Goal: Task Accomplishment & Management: Use online tool/utility

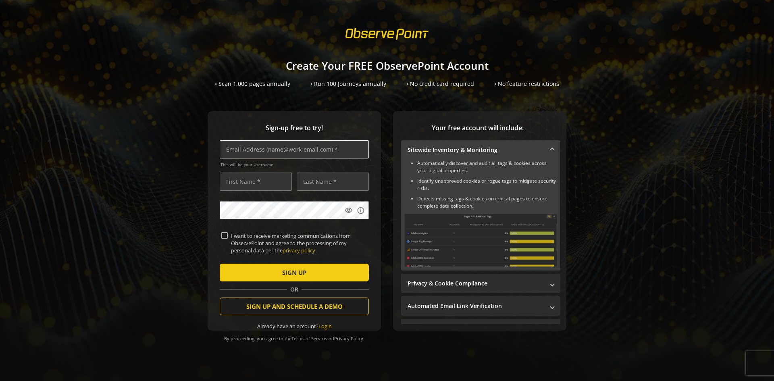
click at [284, 151] on input "text" at bounding box center [294, 149] width 149 height 18
type input "[EMAIL_ADDRESS][DOMAIN_NAME]"
click at [259, 179] on input "text" at bounding box center [256, 182] width 72 height 18
type input "Günter"
type input "Riegerl"
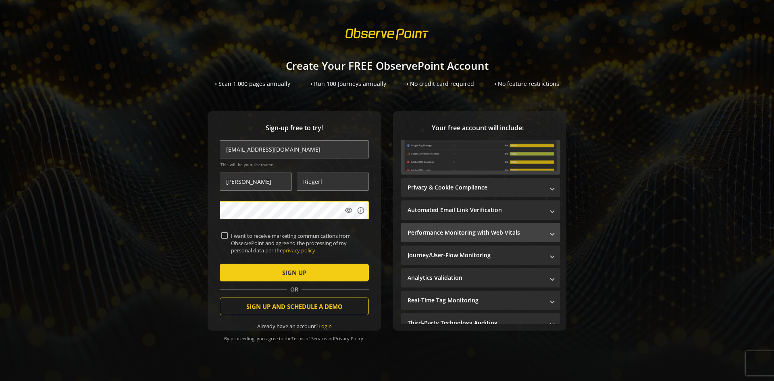
scroll to position [95, 0]
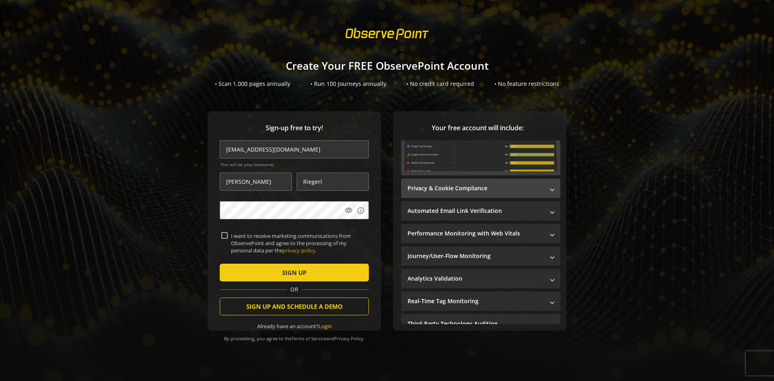
click at [543, 185] on span "Privacy & Cookie Compliance" at bounding box center [479, 188] width 143 height 8
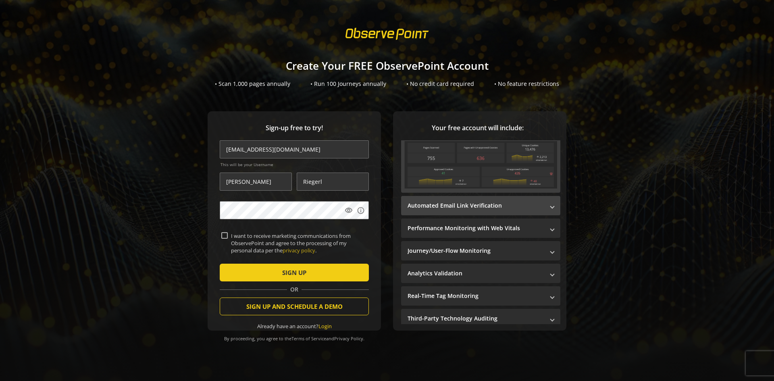
click at [551, 207] on mat-expansion-panel-header "Automated Email Link Verification" at bounding box center [480, 205] width 159 height 19
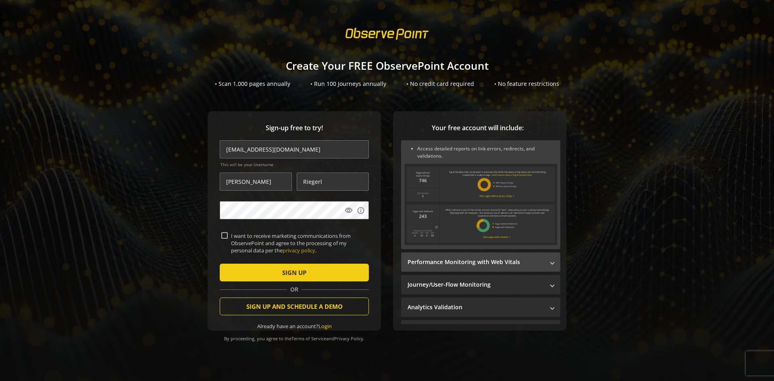
click at [549, 260] on mat-expansion-panel-header "Performance Monitoring with Web Vitals" at bounding box center [480, 261] width 159 height 19
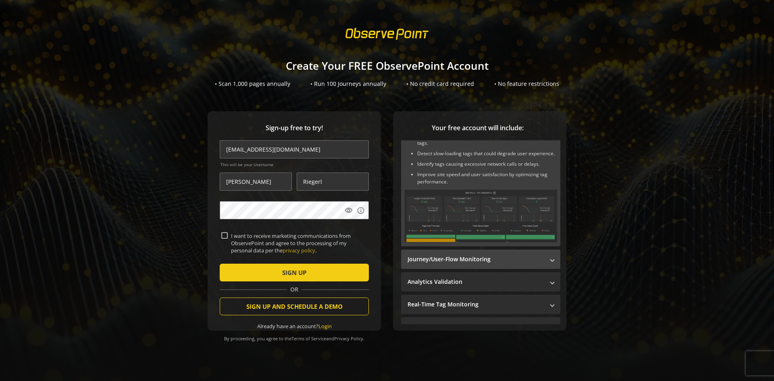
click at [549, 265] on mat-expansion-panel-header "Journey/User-Flow Monitoring" at bounding box center [480, 259] width 159 height 19
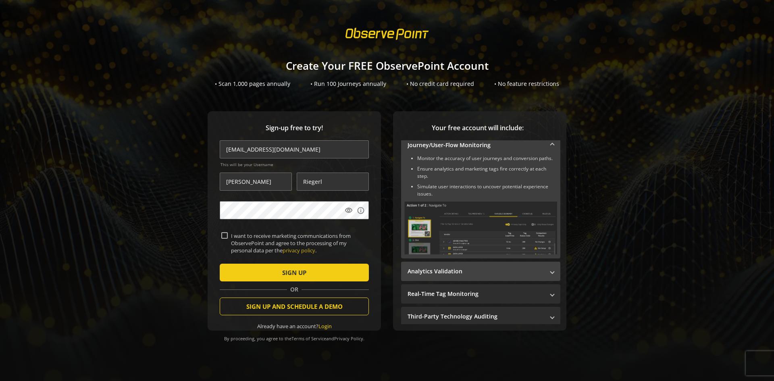
scroll to position [126, 0]
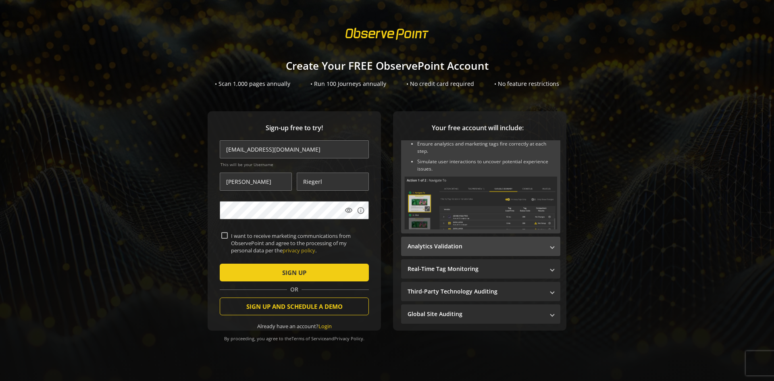
click at [543, 247] on span "Analytics Validation" at bounding box center [479, 246] width 143 height 8
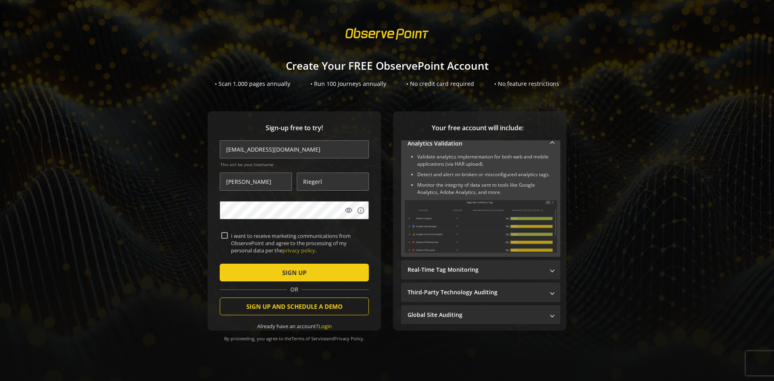
scroll to position [119, 0]
click at [551, 271] on span at bounding box center [552, 270] width 3 height 8
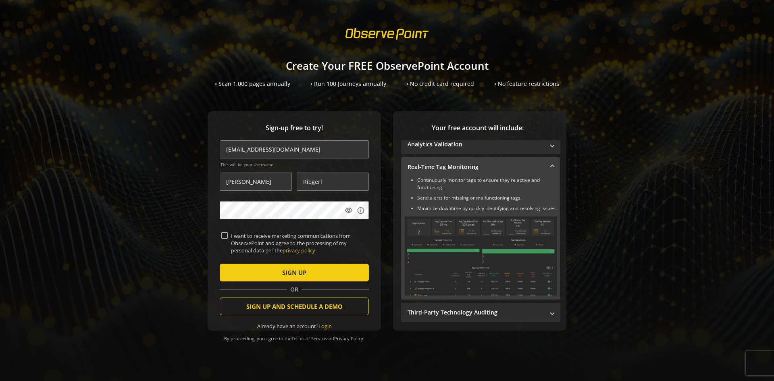
scroll to position [144, 0]
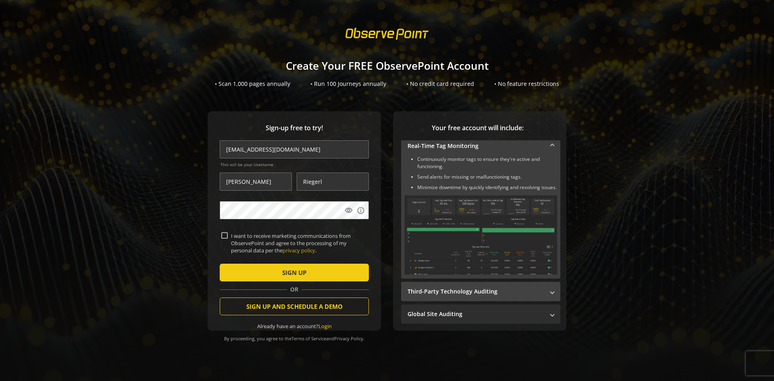
click at [542, 289] on span "Third-Party Technology Auditing" at bounding box center [479, 291] width 143 height 8
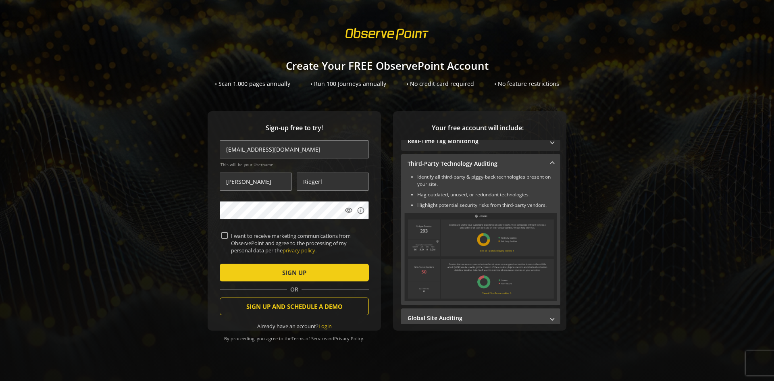
click at [541, 315] on span "Global Site Auditing" at bounding box center [479, 318] width 143 height 8
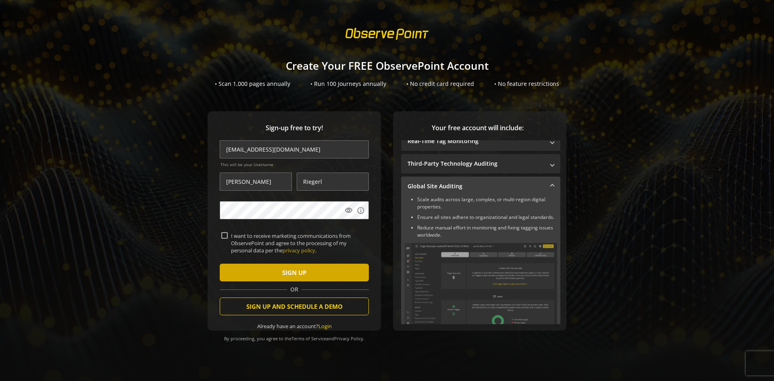
click at [257, 273] on span "submit" at bounding box center [294, 272] width 149 height 19
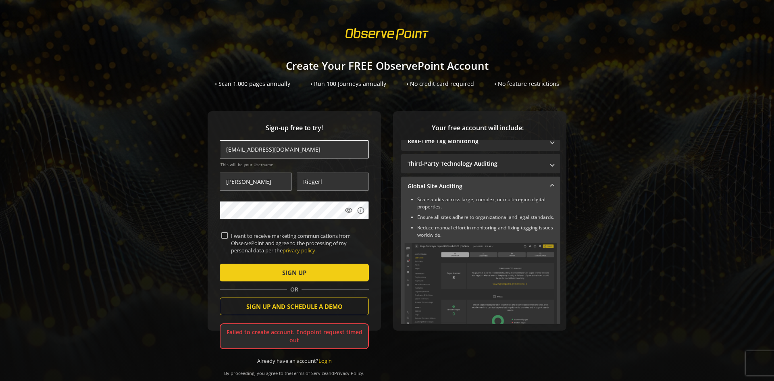
click at [243, 149] on input "[EMAIL_ADDRESS][DOMAIN_NAME]" at bounding box center [294, 149] width 149 height 18
drag, startPoint x: 167, startPoint y: 125, endPoint x: 86, endPoint y: 29, distance: 125.9
click at [165, 121] on div "Sign-up free to try! data@casio.de This will be your Username Günter Riegerl vi…" at bounding box center [387, 237] width 755 height 252
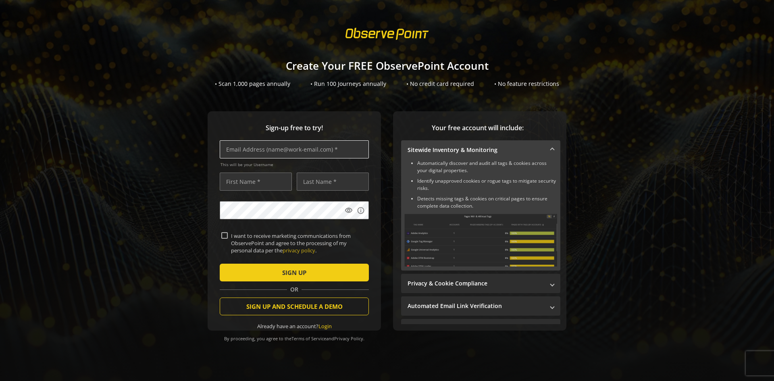
click at [260, 152] on input "text" at bounding box center [294, 149] width 149 height 18
paste input "[EMAIL_ADDRESS][DOMAIN_NAME]"
type input "[EMAIL_ADDRESS][DOMAIN_NAME]"
click at [268, 179] on input "text" at bounding box center [256, 182] width 72 height 18
type input "[PERSON_NAME]"
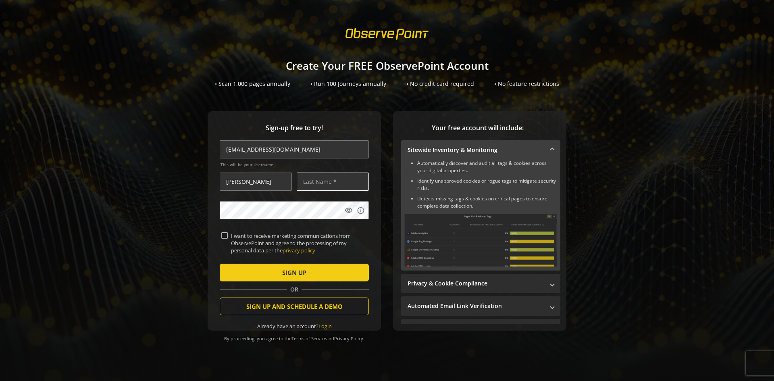
click at [314, 184] on input "text" at bounding box center [333, 182] width 72 height 18
type input "Riegerl"
click at [282, 278] on span "SIGN UP" at bounding box center [294, 272] width 24 height 15
click at [304, 152] on input "text" at bounding box center [294, 149] width 149 height 18
paste input "[EMAIL_ADDRESS][DOMAIN_NAME]"
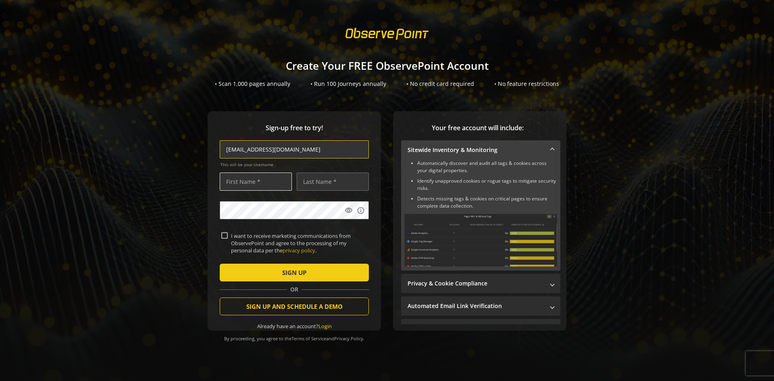
type input "[EMAIL_ADDRESS][DOMAIN_NAME]"
click at [258, 177] on input "text" at bounding box center [256, 182] width 72 height 18
type input "Günter"
type input "Riegerl"
click at [268, 271] on span "submit" at bounding box center [294, 272] width 149 height 19
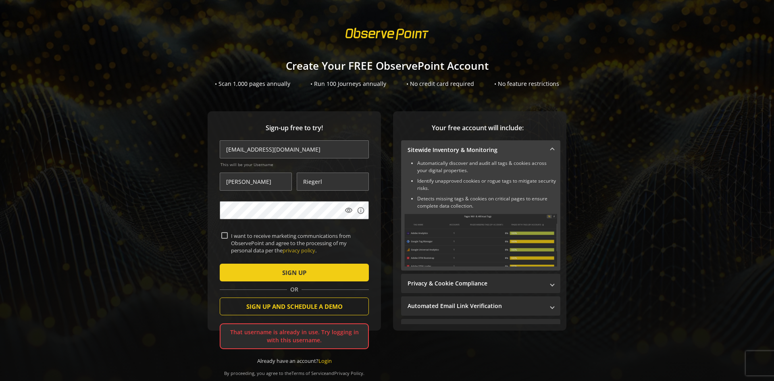
click at [653, 193] on div "Sign-up free to try! data@casio.de This will be your Username Günter Riegerl vi…" at bounding box center [387, 237] width 755 height 252
click at [320, 363] on link "Login" at bounding box center [324, 360] width 13 height 7
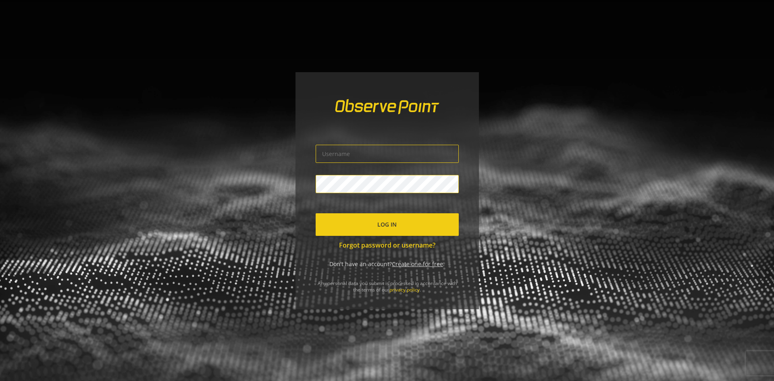
type input "[EMAIL_ADDRESS][DOMAIN_NAME]"
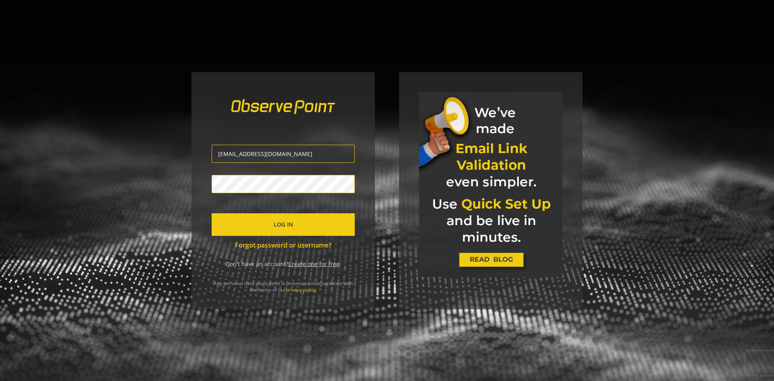
click at [302, 225] on span "submit" at bounding box center [283, 224] width 143 height 19
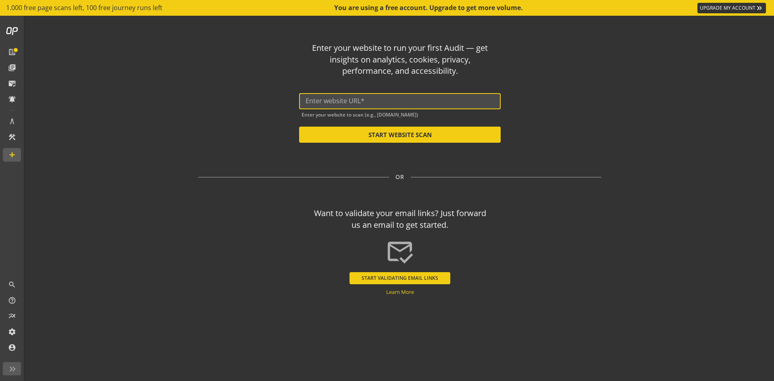
click at [333, 102] on input "text" at bounding box center [400, 101] width 189 height 8
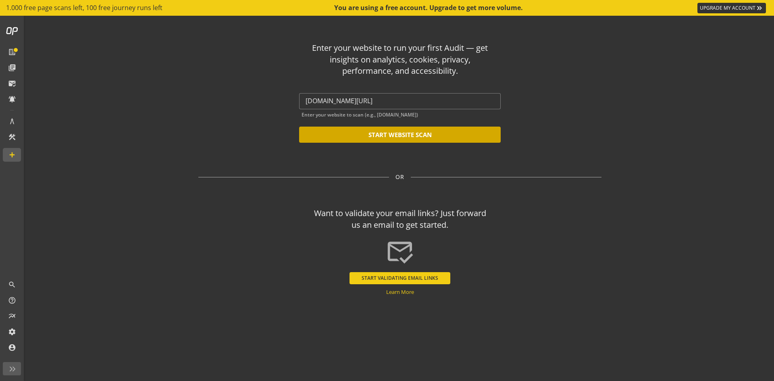
click at [398, 130] on button "START WEBSITE SCAN" at bounding box center [400, 135] width 202 height 16
type input "https://www.casio.com/de/"
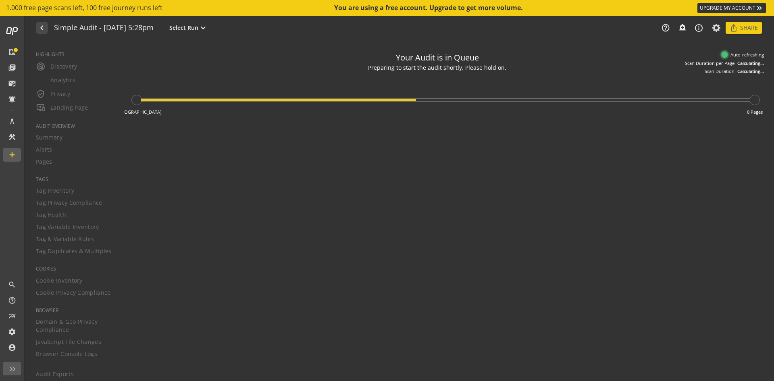
type textarea "Notes can include: -a description of what this audit is validating -changes in …"
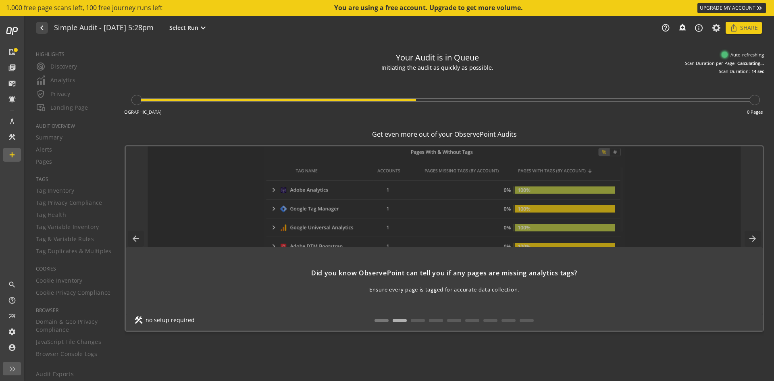
click at [380, 322] on button at bounding box center [381, 320] width 14 height 3
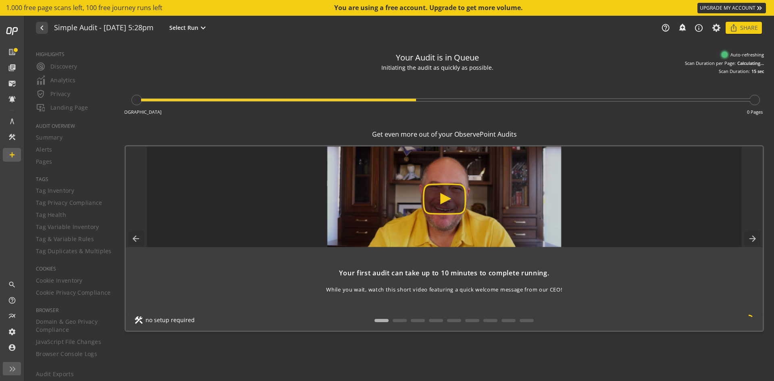
click at [449, 202] on img at bounding box center [444, 196] width 595 height 101
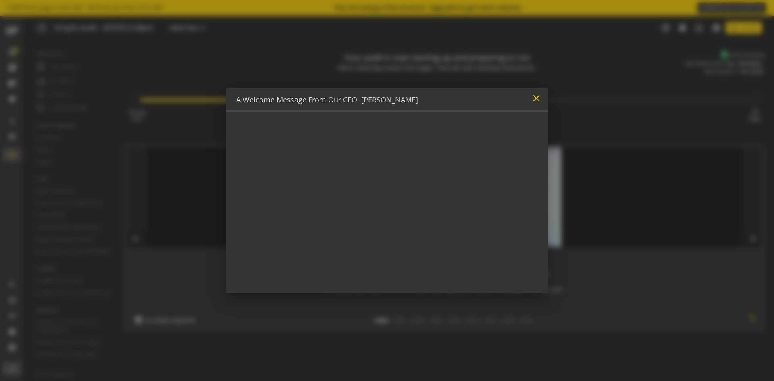
click at [539, 99] on mat-icon "close" at bounding box center [536, 98] width 11 height 11
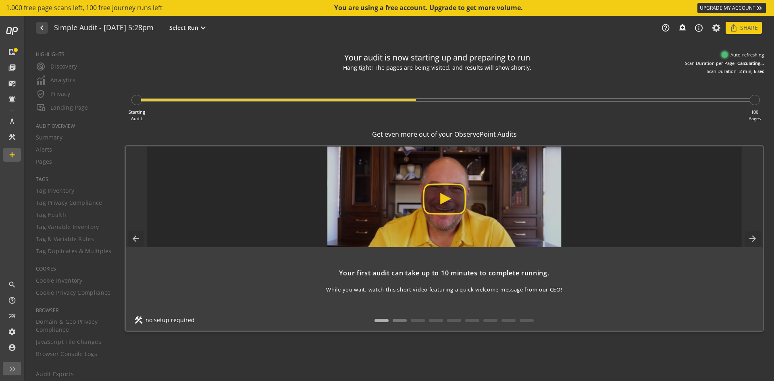
click at [396, 320] on button at bounding box center [400, 320] width 14 height 3
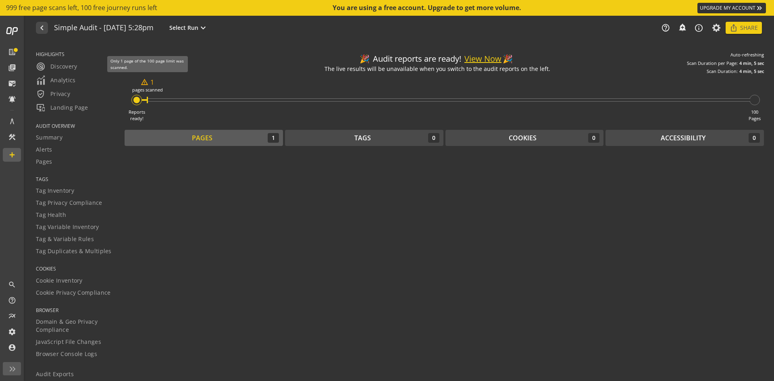
click at [145, 83] on mat-icon "warning_amber" at bounding box center [145, 82] width 8 height 8
click at [201, 138] on div "Pages" at bounding box center [202, 137] width 21 height 9
click at [139, 102] on div at bounding box center [136, 100] width 6 height 6
click at [152, 102] on div "Reports ready! warning_amber 1 pages scanned 100 Pages" at bounding box center [444, 98] width 639 height 47
click at [208, 30] on mat-icon "expand_more" at bounding box center [203, 28] width 10 height 10
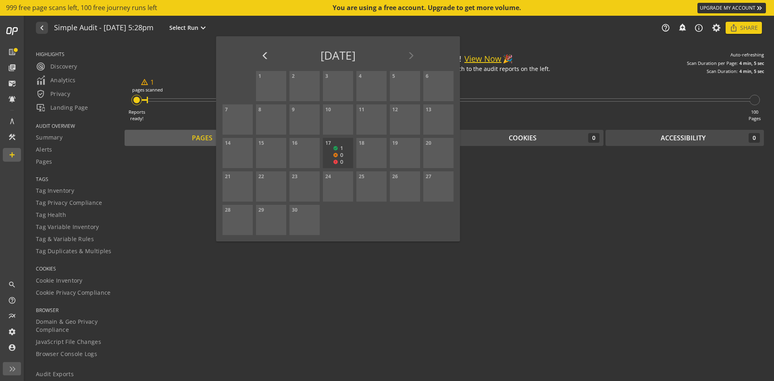
click at [191, 58] on div at bounding box center [387, 190] width 774 height 381
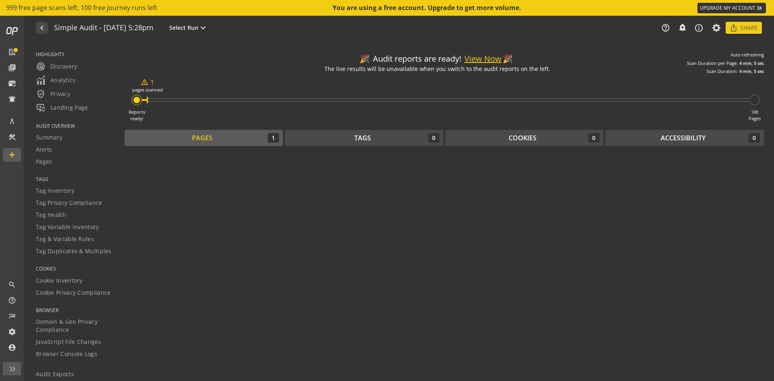
click at [479, 56] on button "View Now" at bounding box center [482, 59] width 37 height 12
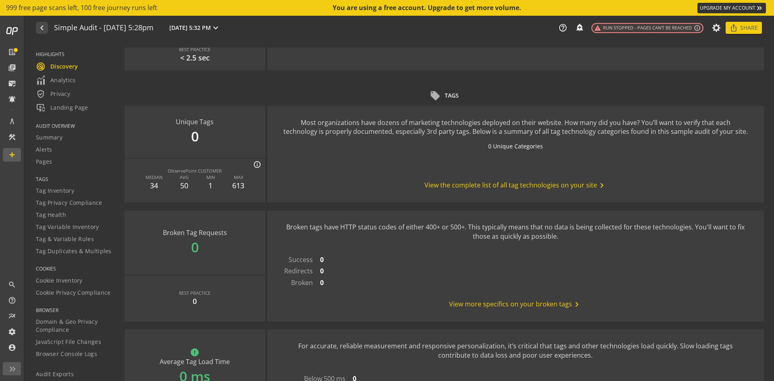
scroll to position [443, 0]
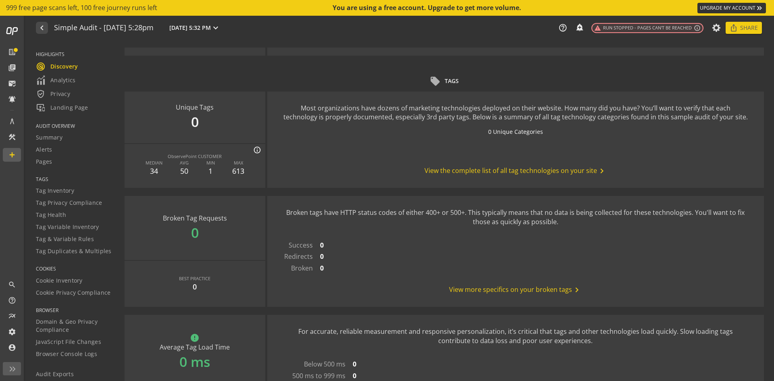
click at [499, 171] on span "View the complete list of all tag technologies on your site chevron_right" at bounding box center [515, 171] width 182 height 10
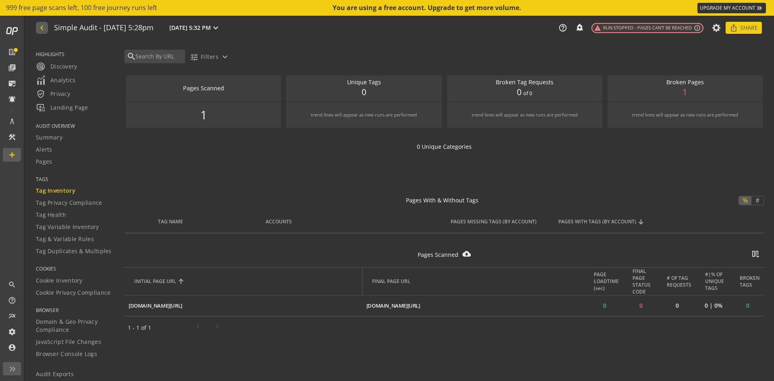
click at [46, 27] on button "navigate_before" at bounding box center [42, 28] width 12 height 12
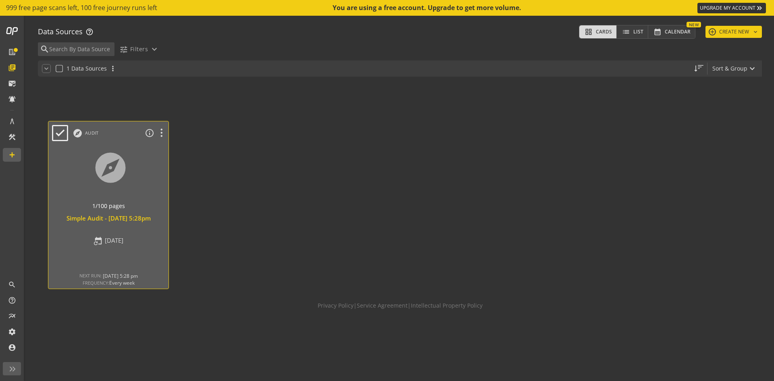
click at [129, 164] on div at bounding box center [109, 178] width 126 height 68
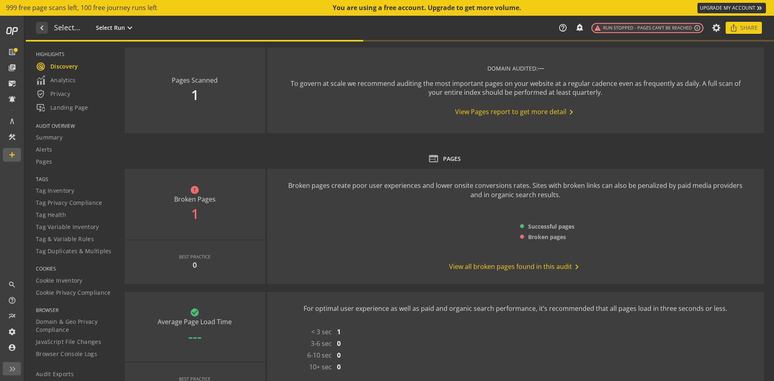
type textarea "Notes can include: -a description of what this audit is validating -changes in …"
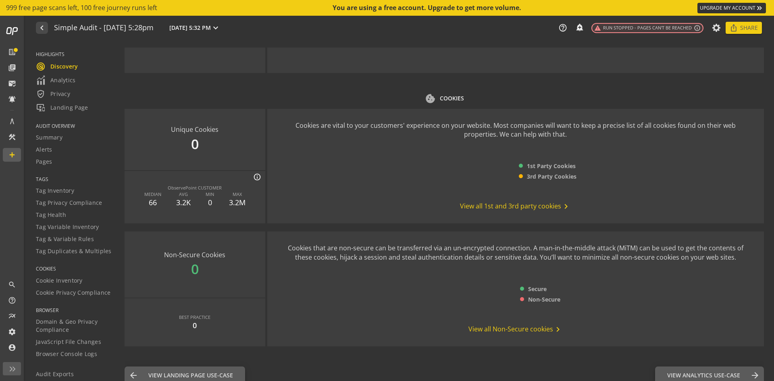
scroll to position [910, 0]
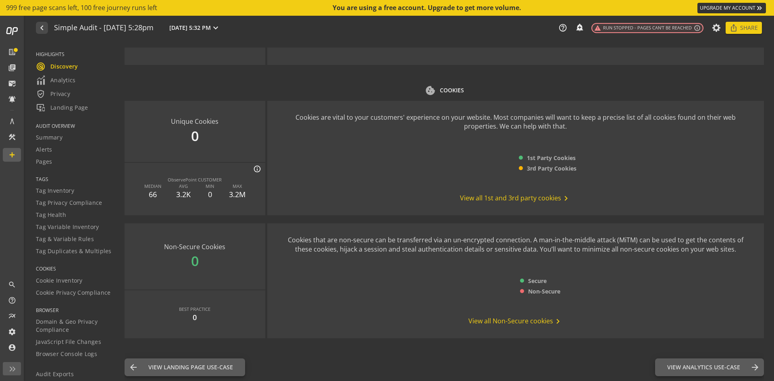
click at [489, 196] on span "View all 1st and 3rd party cookies chevron_right" at bounding box center [515, 198] width 111 height 10
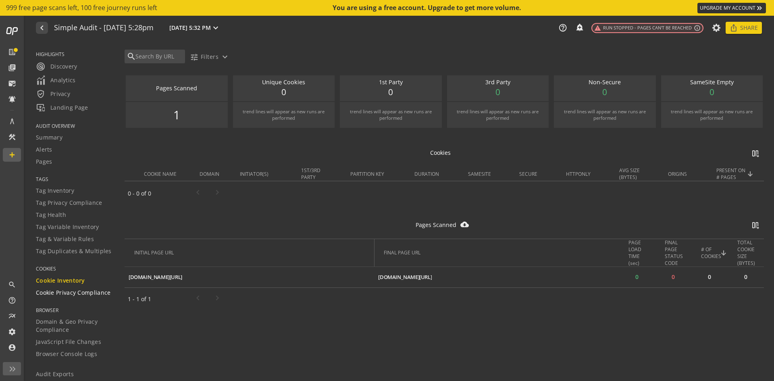
click at [77, 293] on span "Cookie Privacy Compliance" at bounding box center [73, 293] width 75 height 8
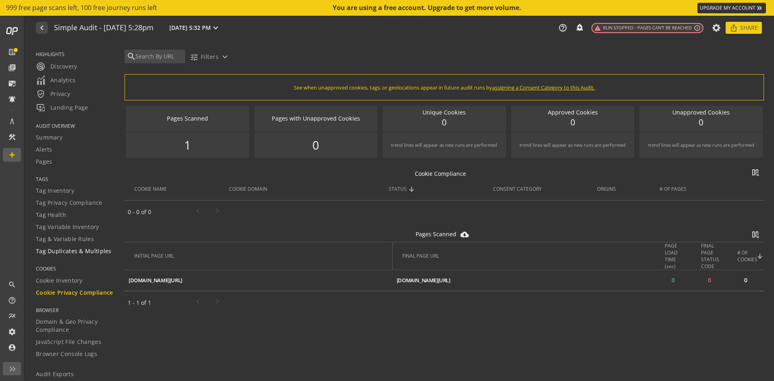
click at [73, 249] on span "Tag Duplicates & Multiples" at bounding box center [74, 251] width 76 height 8
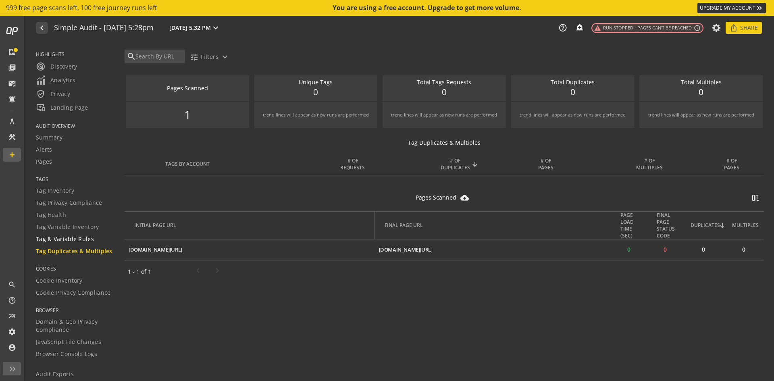
click at [73, 235] on span "Tag & Variable Rules" at bounding box center [65, 239] width 58 height 8
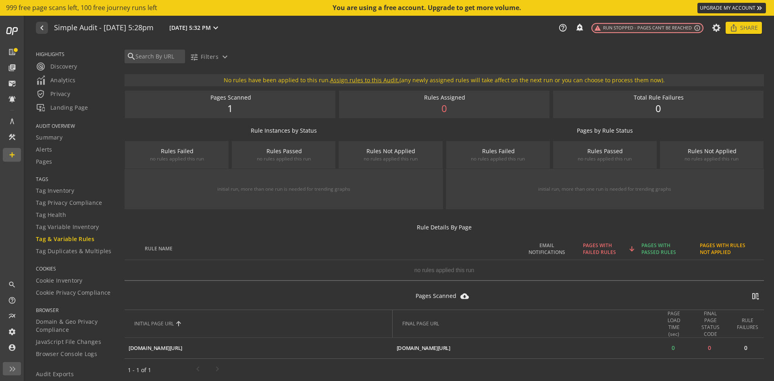
scroll to position [1, 0]
click at [56, 193] on span "Tag Inventory" at bounding box center [55, 191] width 38 height 8
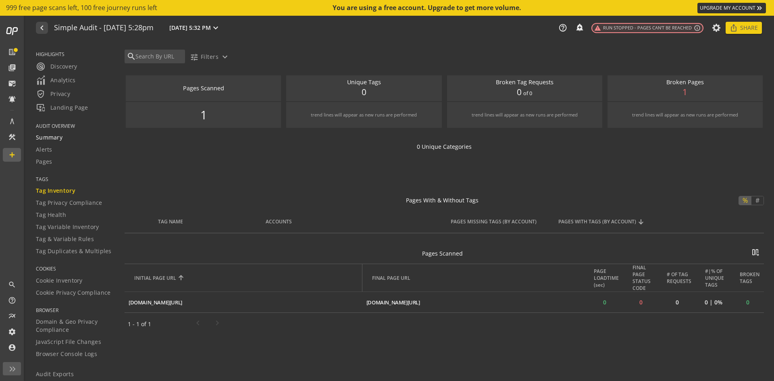
click at [56, 137] on span "Summary" at bounding box center [49, 137] width 27 height 8
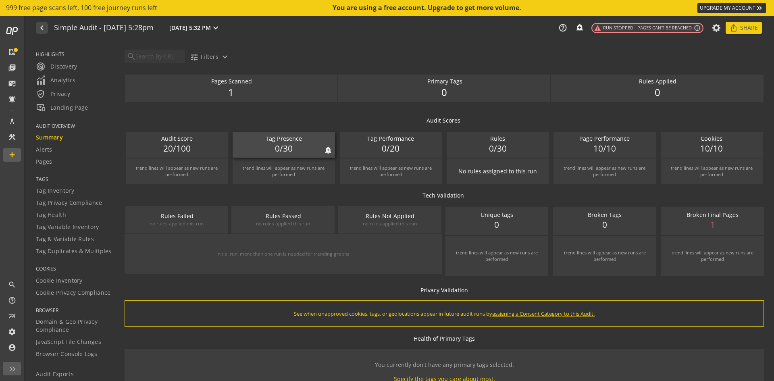
click at [285, 145] on span "0/30" at bounding box center [284, 149] width 18 height 12
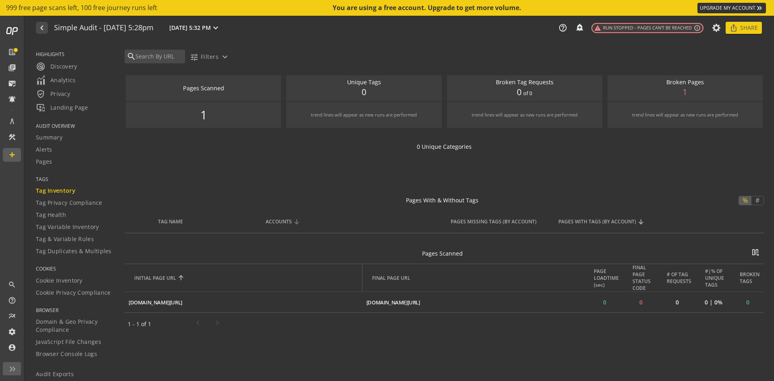
click at [281, 221] on div "ACCOUNTS" at bounding box center [279, 221] width 26 height 7
click at [176, 218] on div "TAG NAME" at bounding box center [170, 221] width 25 height 7
click at [474, 218] on div "PAGES MISSING TAGS (BY ACCOUNT)" at bounding box center [494, 221] width 86 height 7
click at [611, 219] on div "PAGES WITH TAGS (BY ACCOUNT)" at bounding box center [597, 221] width 78 height 7
click at [550, 166] on icon at bounding box center [444, 165] width 639 height 17
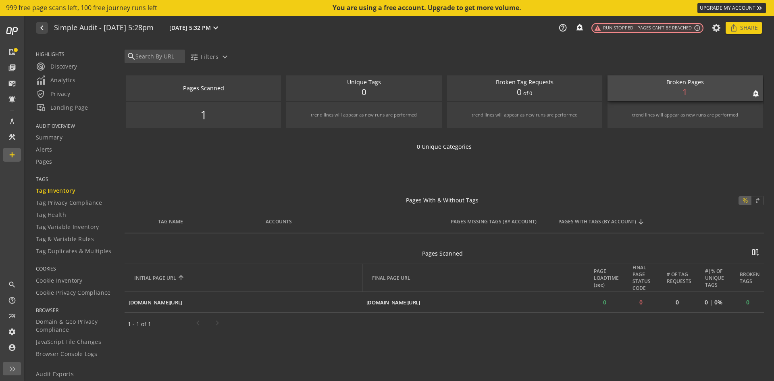
click at [702, 89] on div "Broken Pages notifications_none add_alert 1" at bounding box center [684, 88] width 155 height 26
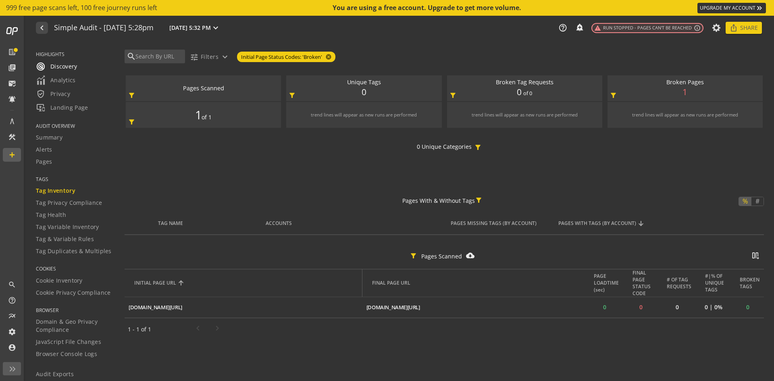
click at [71, 65] on span "radar Discovery" at bounding box center [57, 67] width 42 height 10
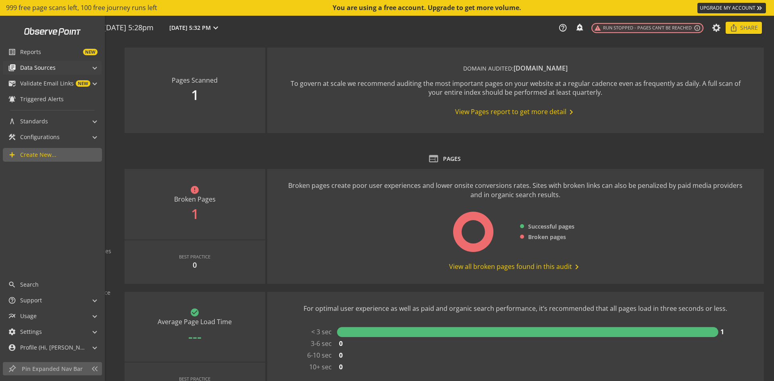
click at [11, 66] on mat-icon "library_books" at bounding box center [12, 68] width 8 height 8
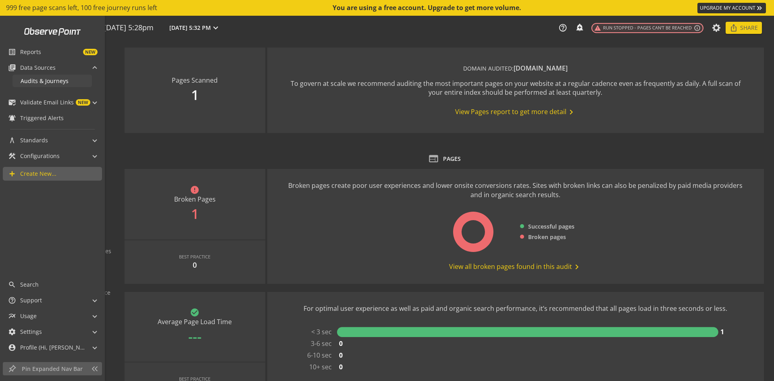
click at [31, 84] on span "Audits & Journeys" at bounding box center [45, 81] width 48 height 8
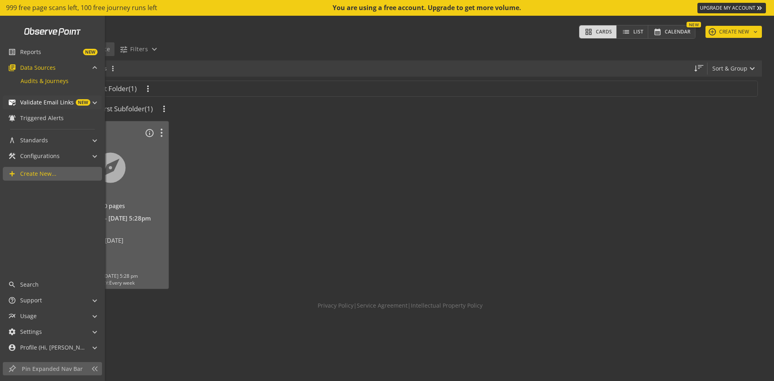
click at [32, 106] on span "Validate Email Links" at bounding box center [47, 102] width 54 height 8
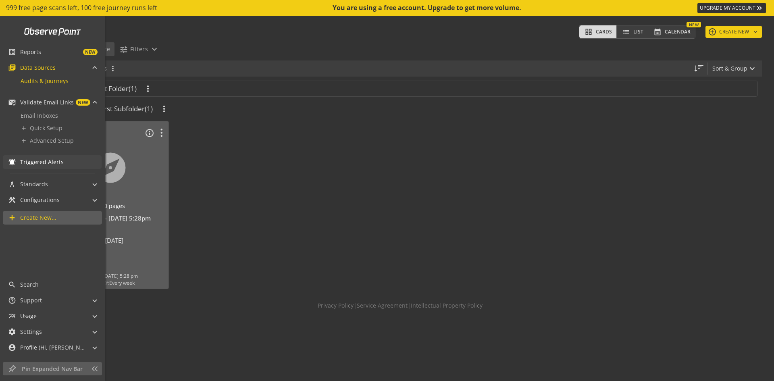
click at [41, 158] on span "Triggered Alerts" at bounding box center [42, 162] width 44 height 8
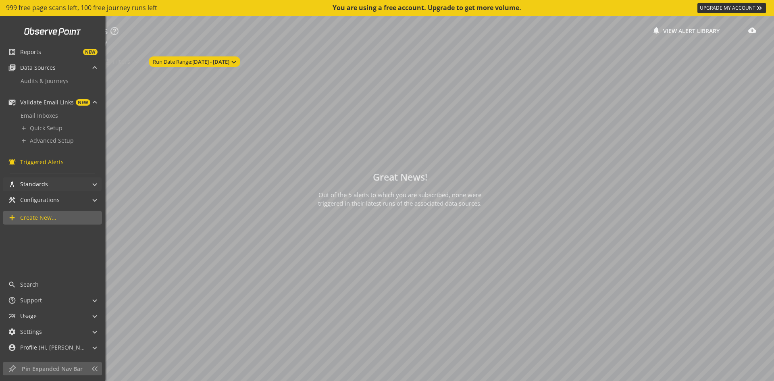
click at [43, 187] on span "Standards" at bounding box center [34, 184] width 28 height 8
click at [48, 210] on span "Tag & Variable Rules" at bounding box center [49, 210] width 56 height 8
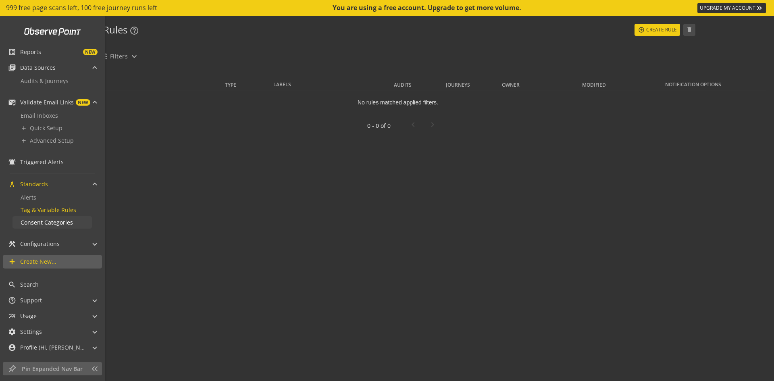
click at [48, 223] on span "Consent Categories" at bounding box center [47, 222] width 52 height 8
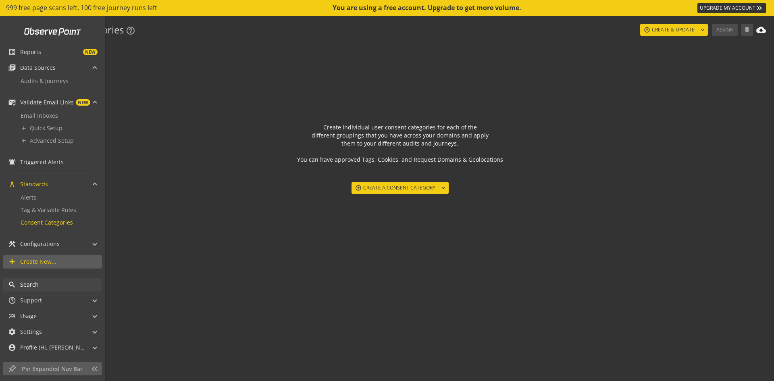
click at [49, 281] on span "Search" at bounding box center [60, 285] width 81 height 8
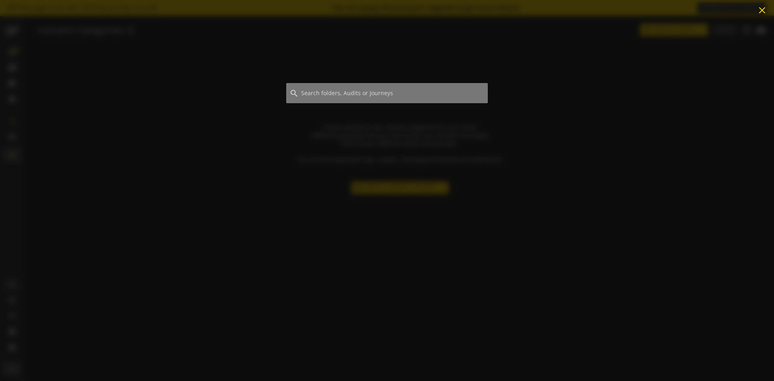
click at [760, 7] on mat-icon "close" at bounding box center [762, 10] width 11 height 11
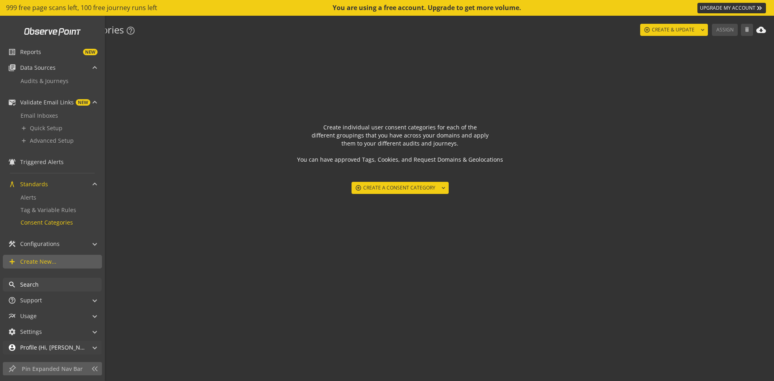
click at [43, 349] on span "Profile (Hi, Günter!)" at bounding box center [52, 347] width 64 height 8
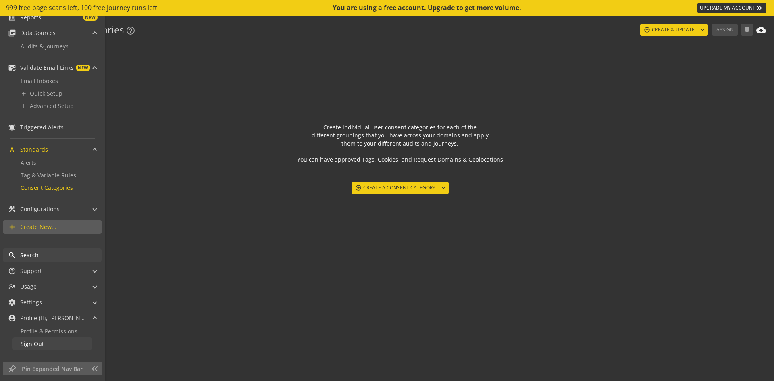
scroll to position [37, 0]
click at [49, 330] on span "Profile & Permissions" at bounding box center [49, 329] width 57 height 8
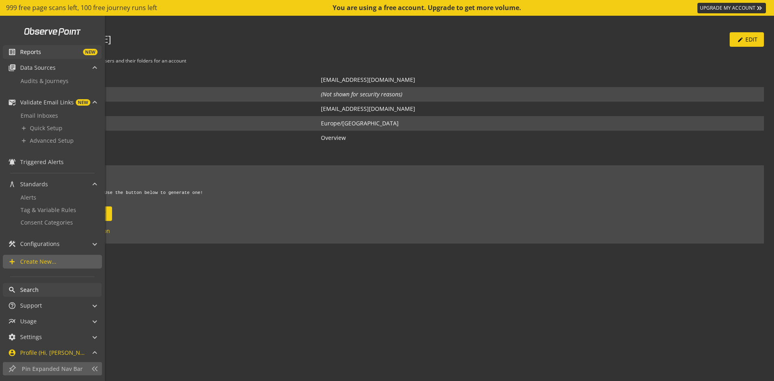
click at [33, 52] on span "Reports" at bounding box center [30, 52] width 21 height 8
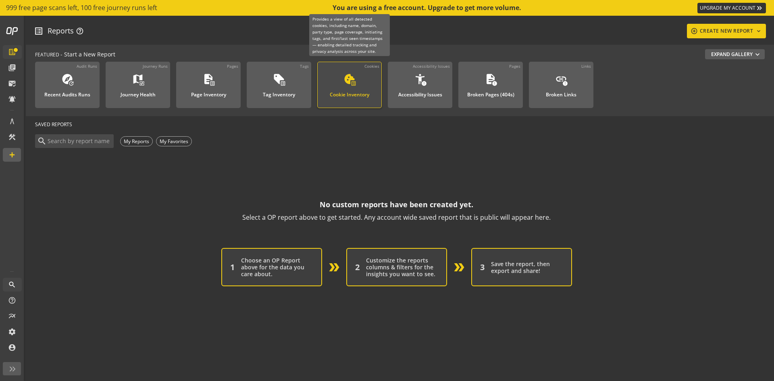
click at [346, 73] on mat-icon "cookie" at bounding box center [349, 79] width 12 height 12
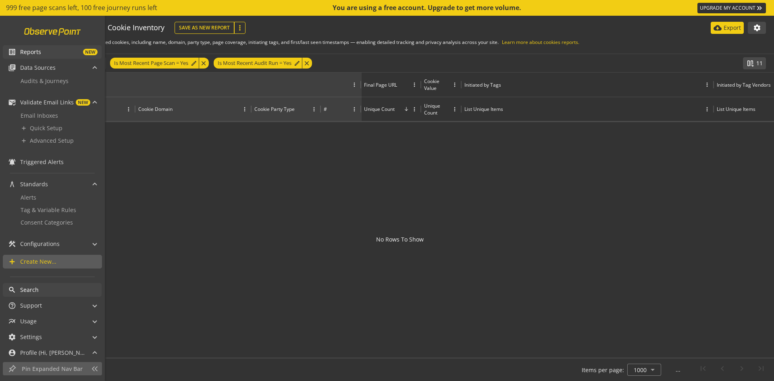
click at [38, 30] on link at bounding box center [52, 31] width 67 height 15
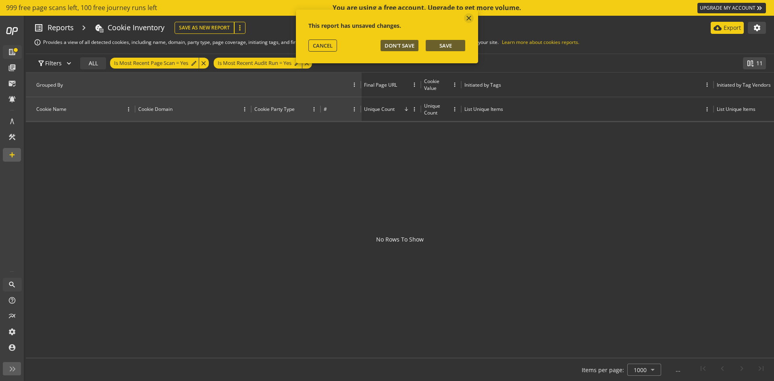
click at [467, 18] on mat-icon "close" at bounding box center [469, 18] width 8 height 8
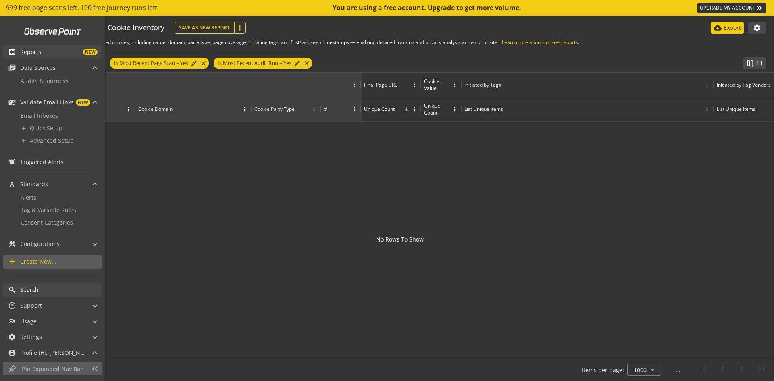
click at [37, 52] on span "Reports" at bounding box center [30, 52] width 21 height 8
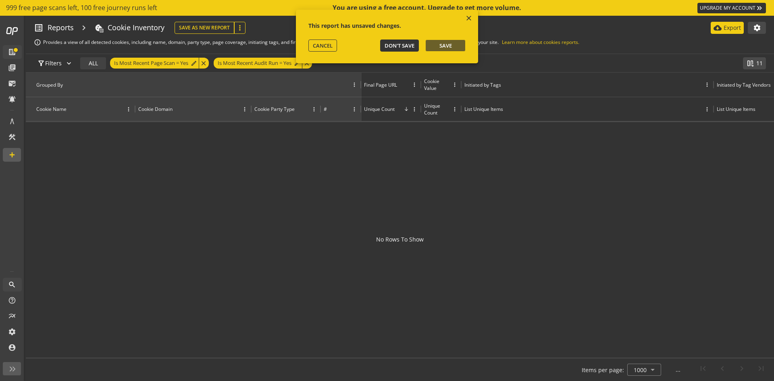
click at [407, 46] on span "Don't Save" at bounding box center [400, 45] width 30 height 7
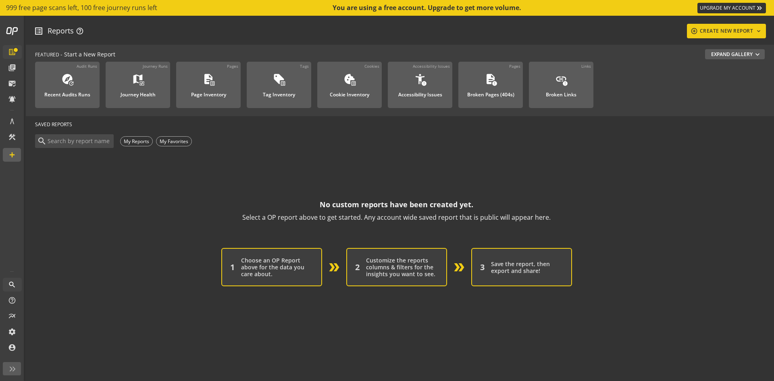
click at [407, 273] on div "Customize the reports columns & filters for the insights you want to see." at bounding box center [402, 267] width 72 height 21
click at [260, 266] on div "Choose an OP Report above for the data you care about." at bounding box center [277, 267] width 72 height 21
click at [500, 267] on div "Save the report, then export and share!" at bounding box center [527, 267] width 72 height 14
click at [738, 53] on button "Expand Gallery expand_more" at bounding box center [735, 54] width 60 height 10
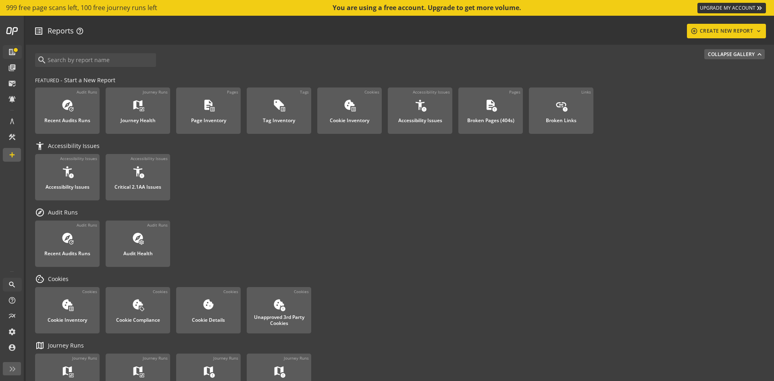
click at [418, 6] on div "You are using a free account. Upgrade to get more volume." at bounding box center [427, 7] width 189 height 9
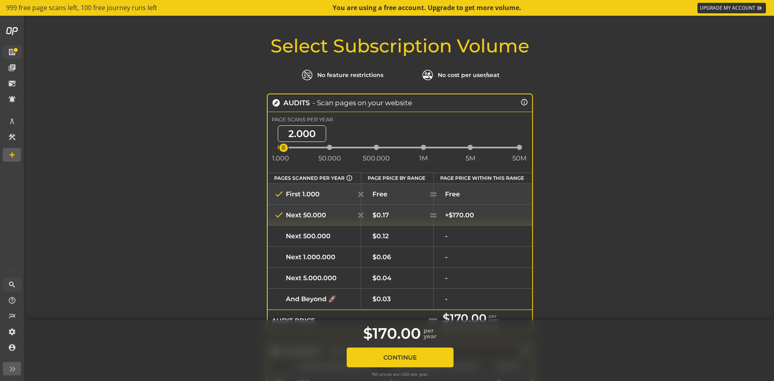
click at [692, 68] on div "Select Subscription Volume No feature restrictions No cost per user/seat explor…" at bounding box center [400, 331] width 748 height 591
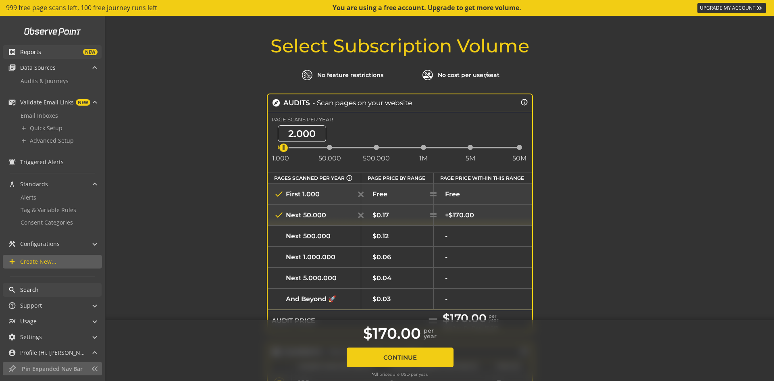
scroll to position [37, 0]
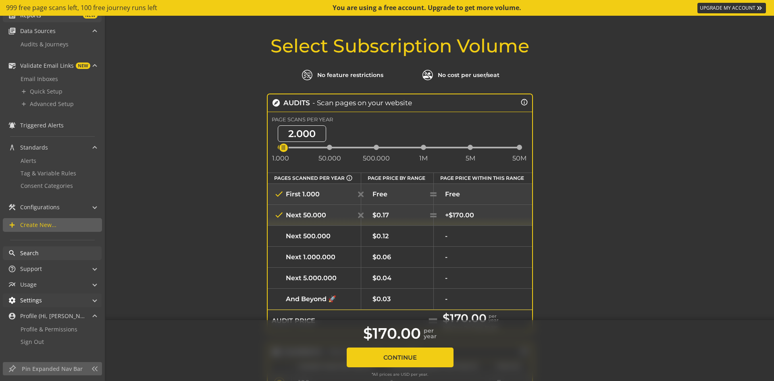
click at [66, 299] on mat-panel-title "settings Settings" at bounding box center [47, 300] width 79 height 14
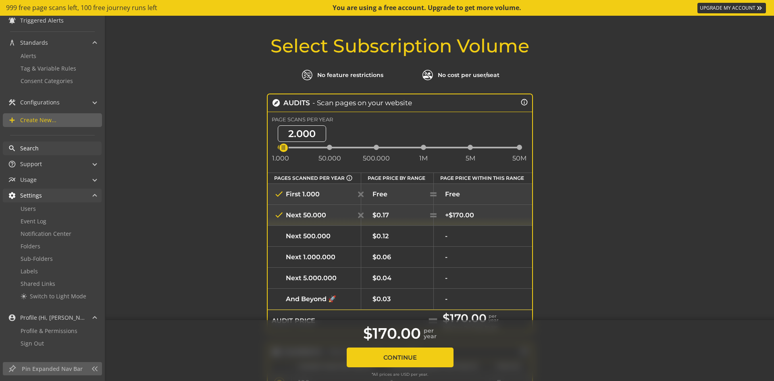
scroll to position [142, 0]
click at [50, 207] on link "Users" at bounding box center [51, 208] width 79 height 12
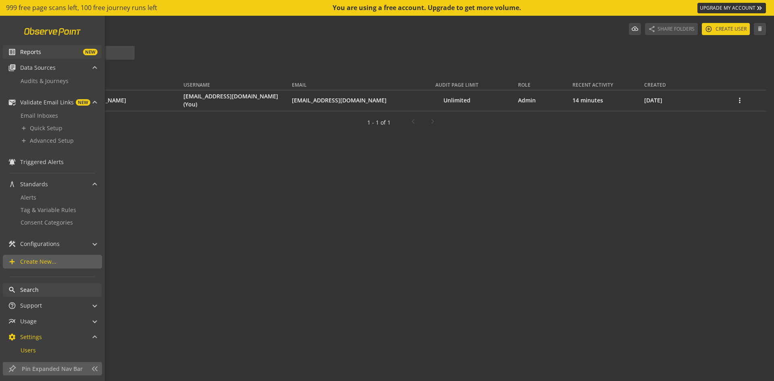
click at [46, 31] on link at bounding box center [52, 31] width 67 height 15
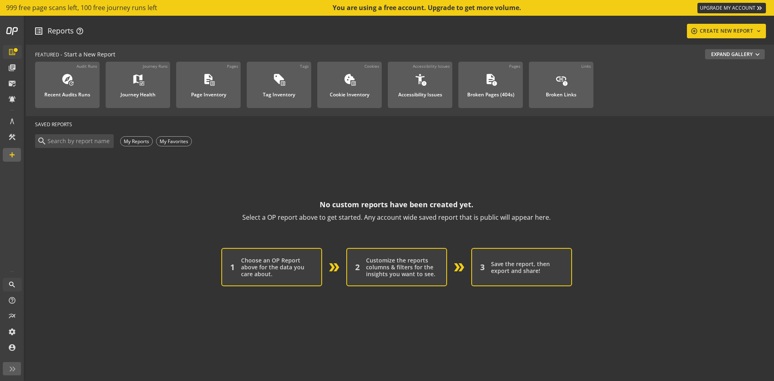
click at [724, 8] on link "UPGRADE MY ACCOUNT keyboard_double_arrow_right" at bounding box center [731, 8] width 69 height 10
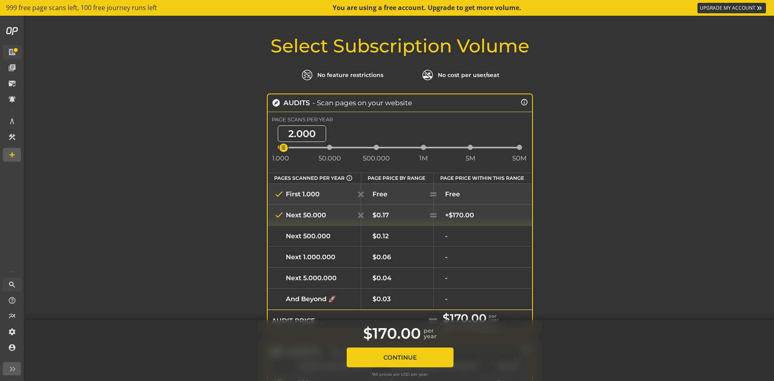
click at [724, 8] on link "UPGRADE MY ACCOUNT keyboard_double_arrow_right" at bounding box center [731, 8] width 69 height 10
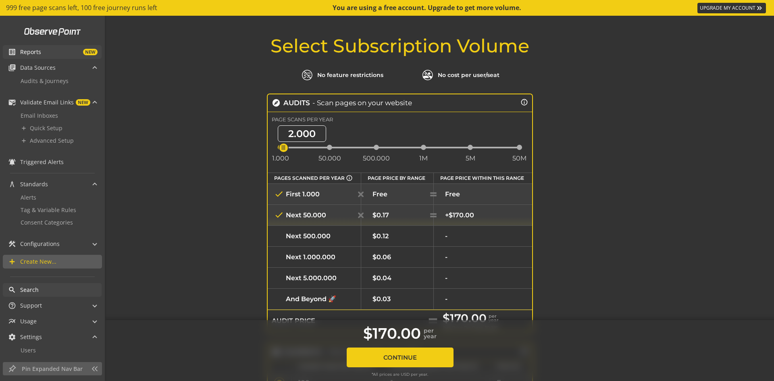
click at [29, 53] on span "Reports" at bounding box center [30, 52] width 21 height 8
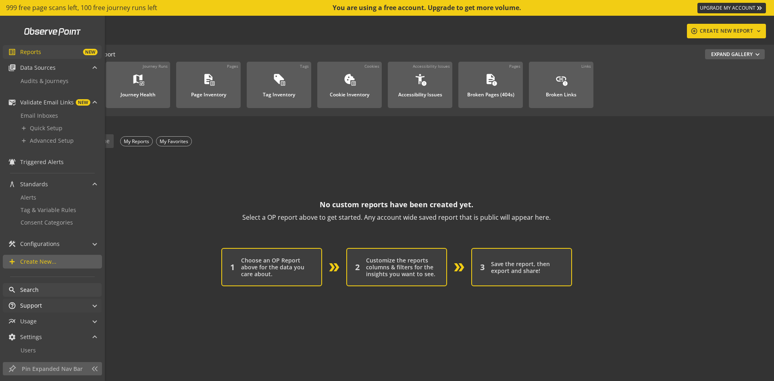
click at [42, 305] on mat-panel-title "help_outline Support" at bounding box center [47, 306] width 79 height 14
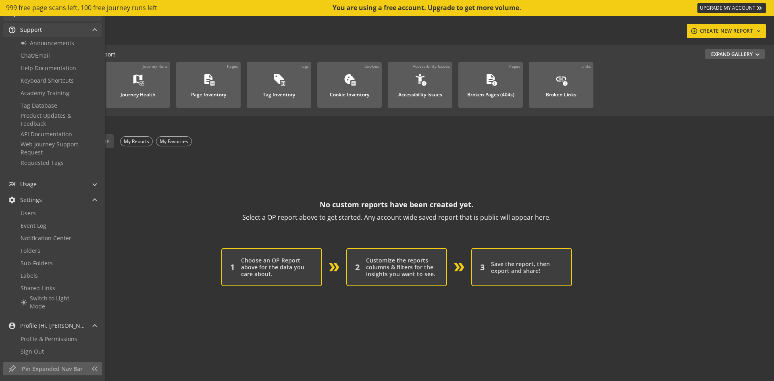
scroll to position [283, 0]
click at [41, 122] on link "API Documentation" at bounding box center [51, 127] width 79 height 12
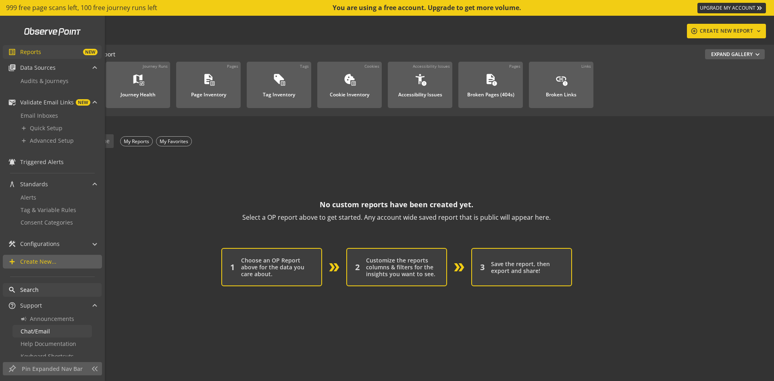
scroll to position [40, 0]
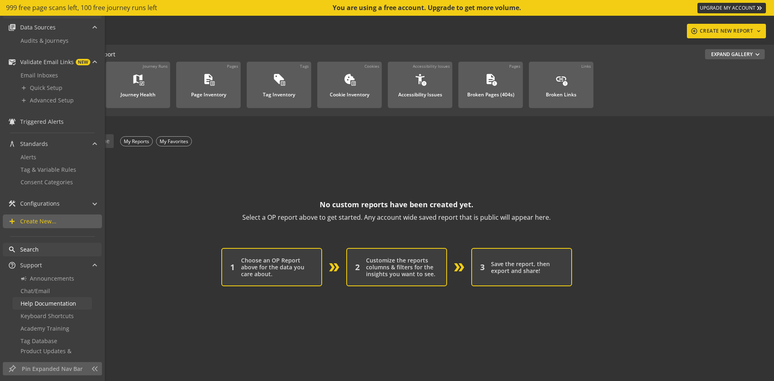
click at [35, 301] on span "Help Documentation" at bounding box center [49, 304] width 56 height 8
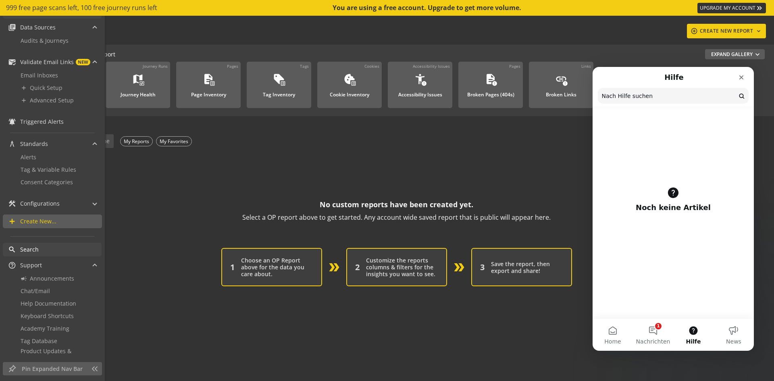
scroll to position [0, 0]
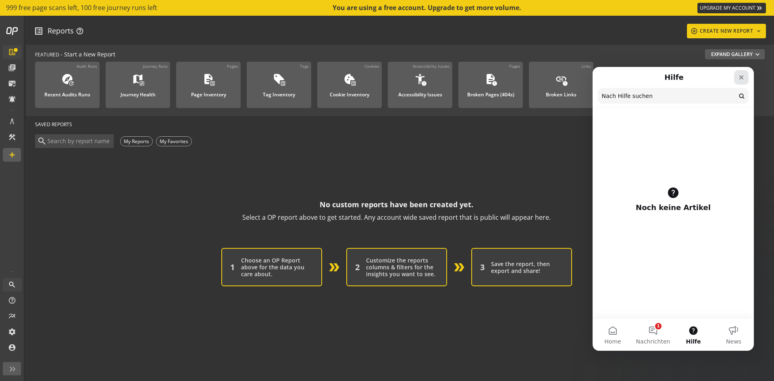
click at [740, 76] on icon "Schließen" at bounding box center [741, 77] width 6 height 6
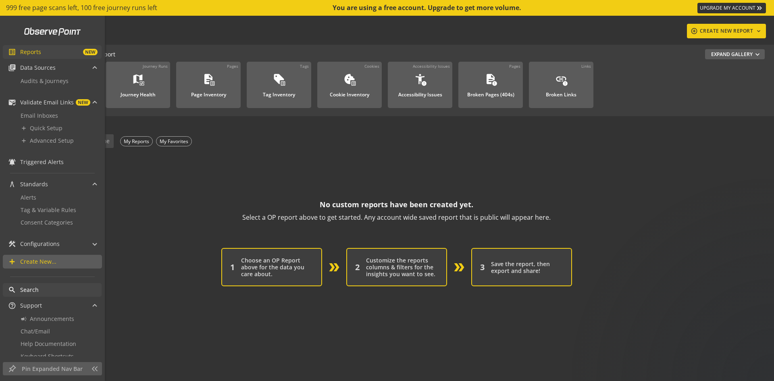
click at [42, 288] on span "Search" at bounding box center [60, 290] width 81 height 8
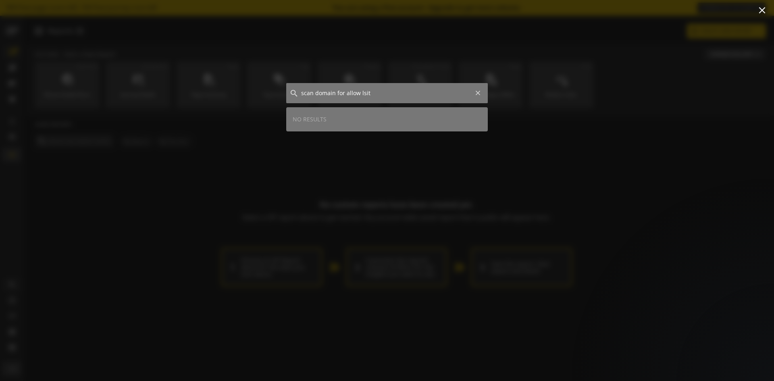
click at [339, 90] on input "scan domain for allow lsit" at bounding box center [387, 93] width 202 height 20
drag, startPoint x: 339, startPoint y: 90, endPoint x: 396, endPoint y: 88, distance: 56.5
click at [396, 88] on input "scan domain for allow lsit" at bounding box center [387, 93] width 202 height 20
type input "s"
type input "domain"
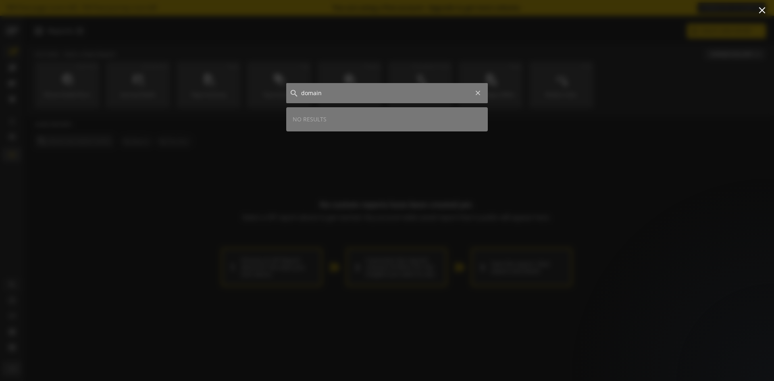
click at [475, 91] on mat-icon "clear" at bounding box center [478, 93] width 8 height 8
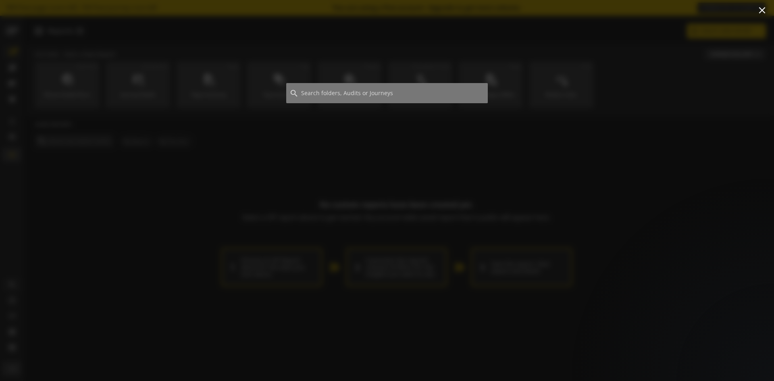
click at [123, 186] on div at bounding box center [387, 202] width 774 height 358
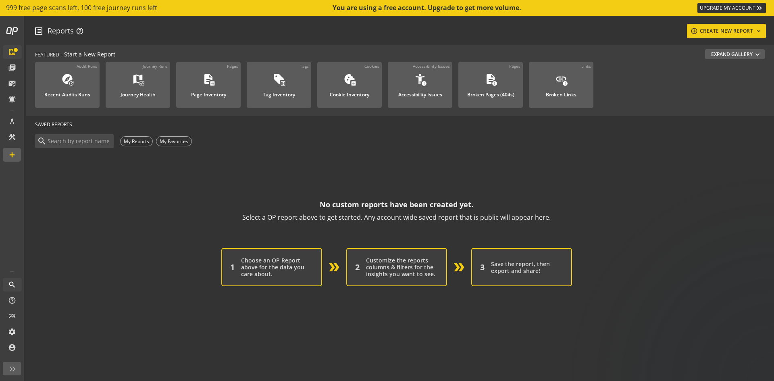
click at [737, 147] on div "search My Reports My Favorites" at bounding box center [396, 141] width 723 height 17
